Goal: Information Seeking & Learning: Learn about a topic

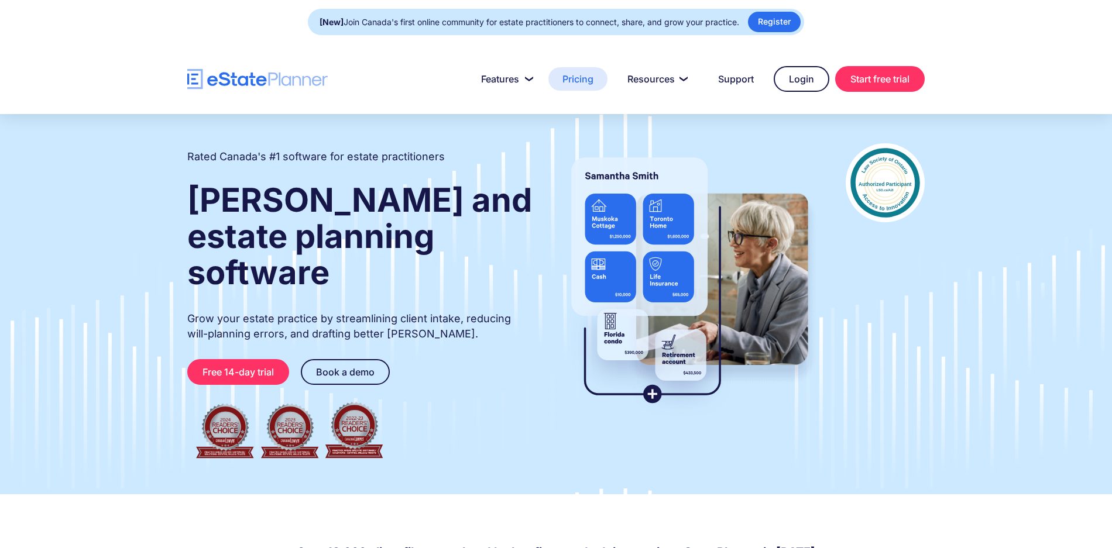
click at [593, 81] on link "Pricing" at bounding box center [577, 78] width 59 height 23
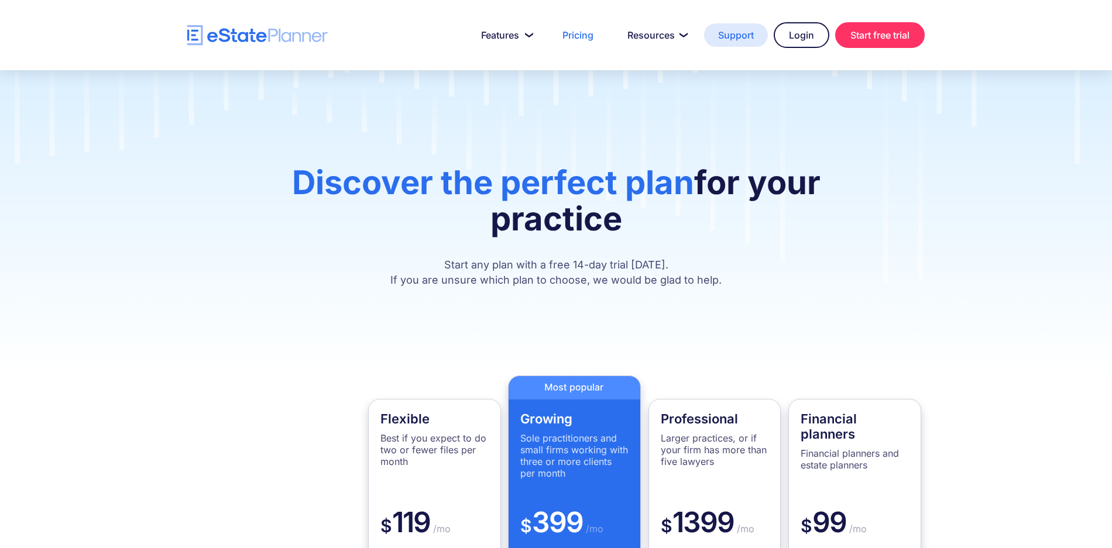
click at [721, 39] on link "Support" at bounding box center [736, 34] width 64 height 23
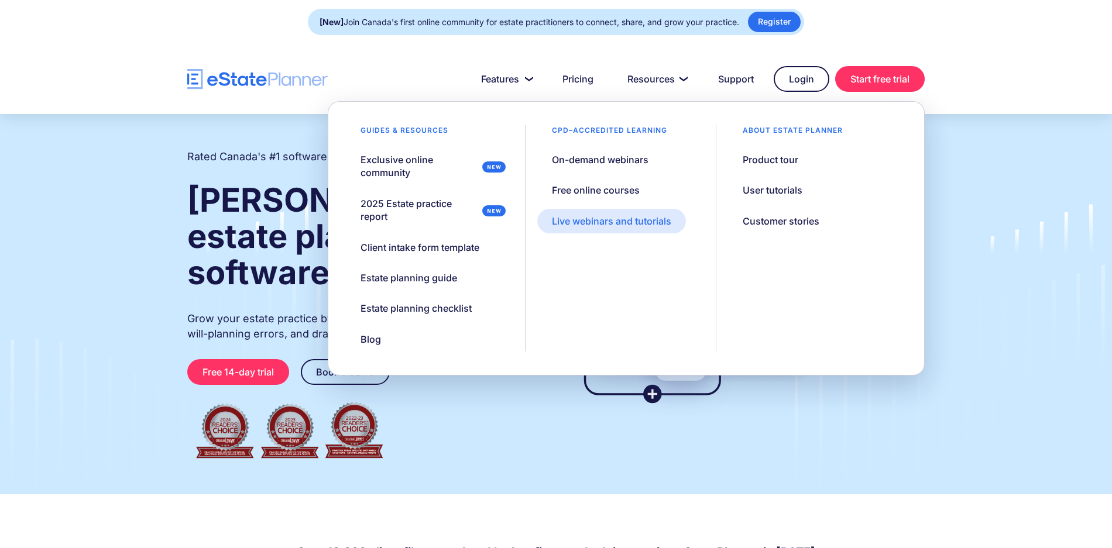
click at [615, 223] on div "Live webinars and tutorials" at bounding box center [611, 221] width 119 height 13
